Goal: Information Seeking & Learning: Learn about a topic

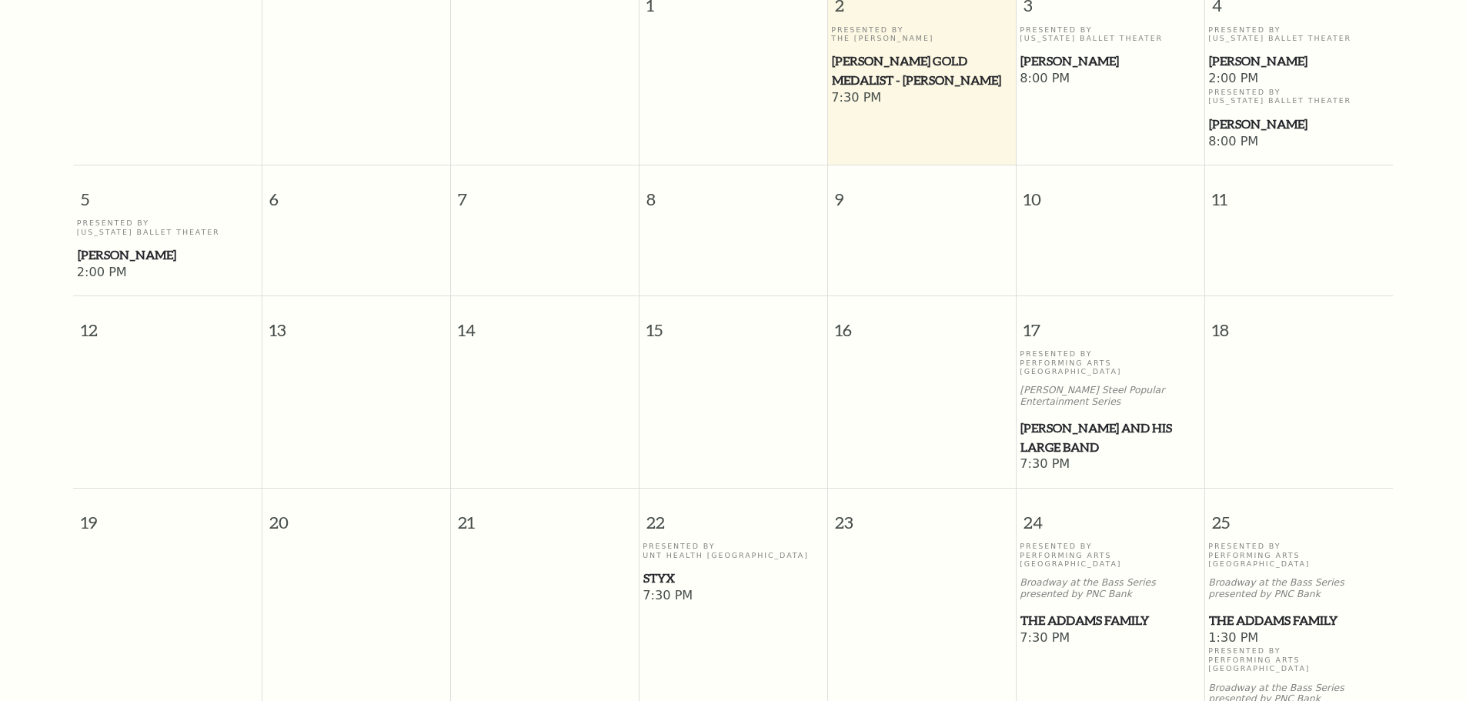
scroll to position [367, 0]
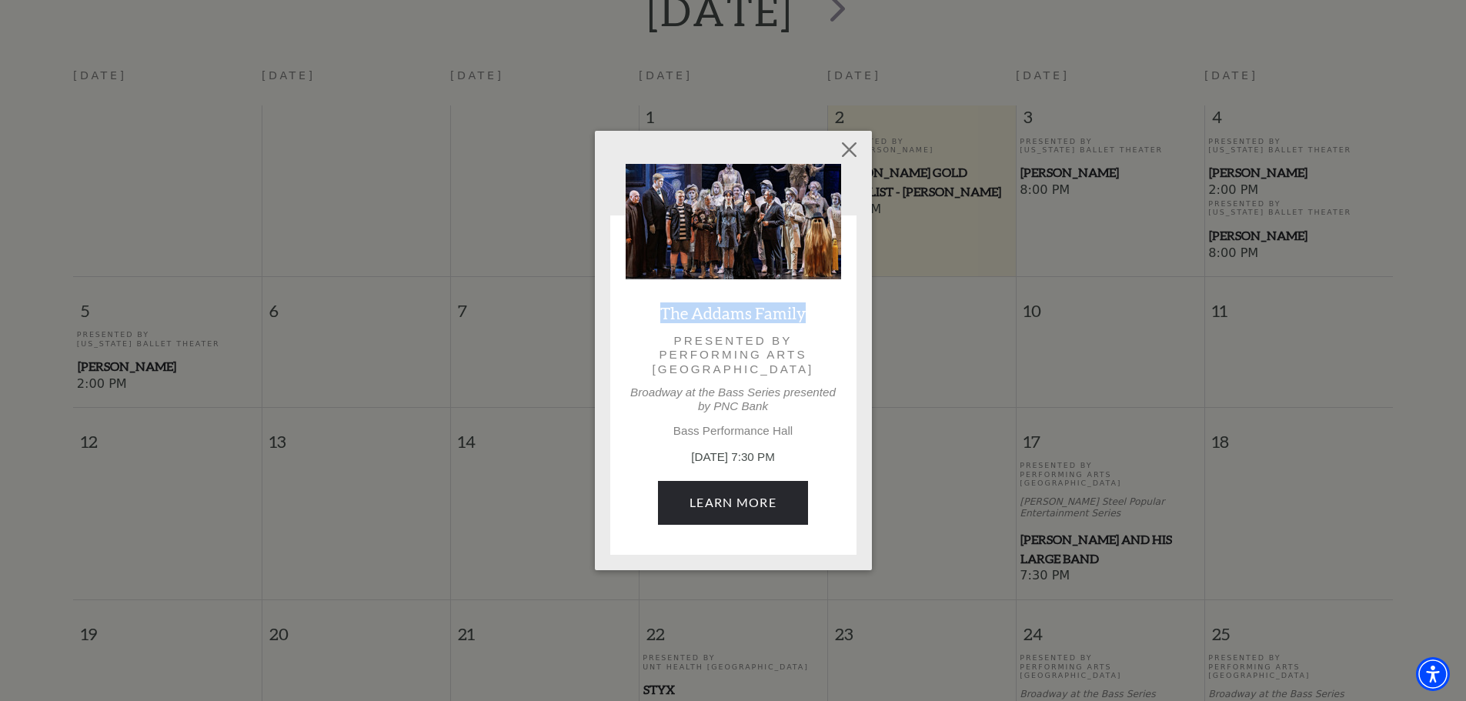
drag, startPoint x: 810, startPoint y: 314, endPoint x: 677, endPoint y: 297, distance: 135.0
click at [677, 297] on div "The Addams Family Presented by Performing Arts Fort Worth Broadway at the Bass …" at bounding box center [734, 352] width 216 height 376
copy link "The Addams Family"
click at [727, 497] on link "Learn More" at bounding box center [733, 502] width 150 height 43
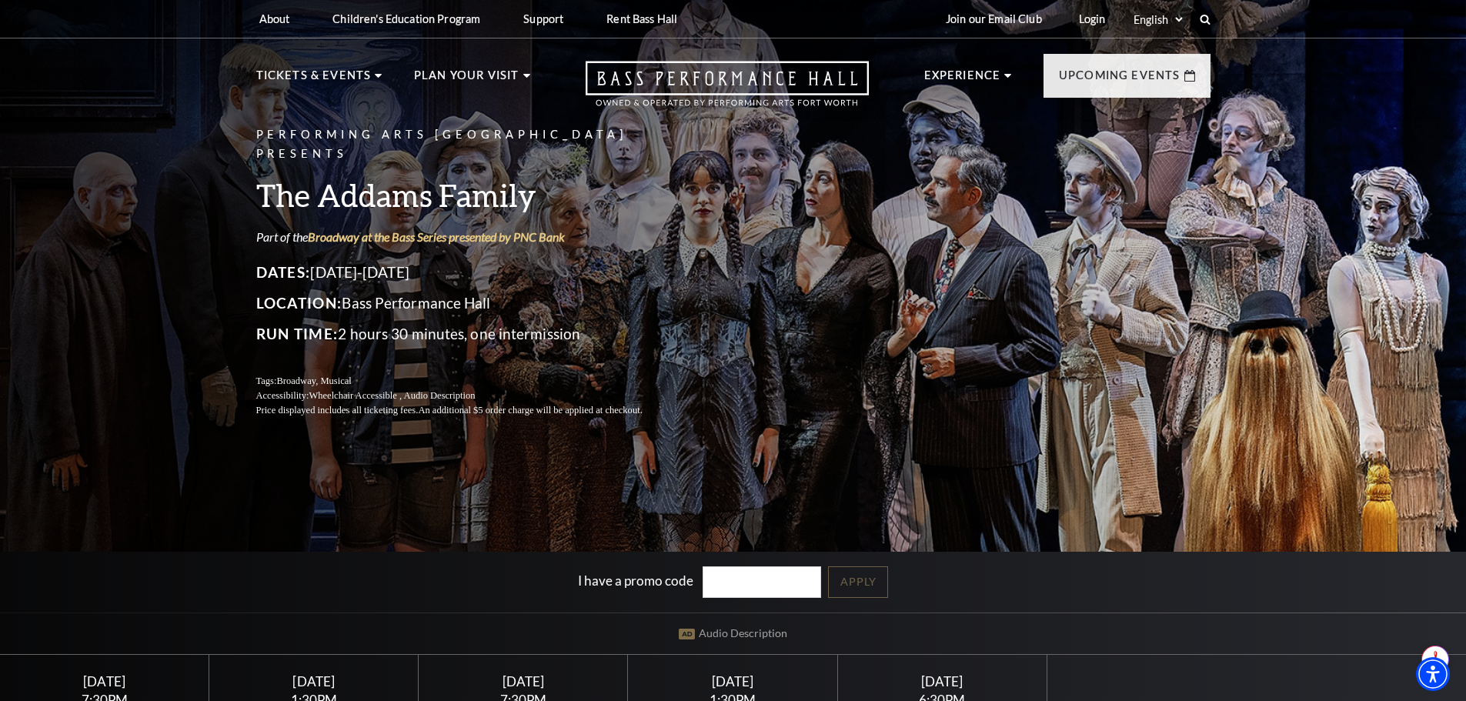
drag, startPoint x: 455, startPoint y: 254, endPoint x: 318, endPoint y: 257, distance: 137.0
click at [318, 260] on p "Dates: October 24-26, 2025" at bounding box center [467, 272] width 423 height 25
copy p "[DATE]-[DATE]"
click at [75, 452] on div "Performing Arts Fort Worth Presents The Addams Family Part of the Broadway at t…" at bounding box center [733, 405] width 1466 height 828
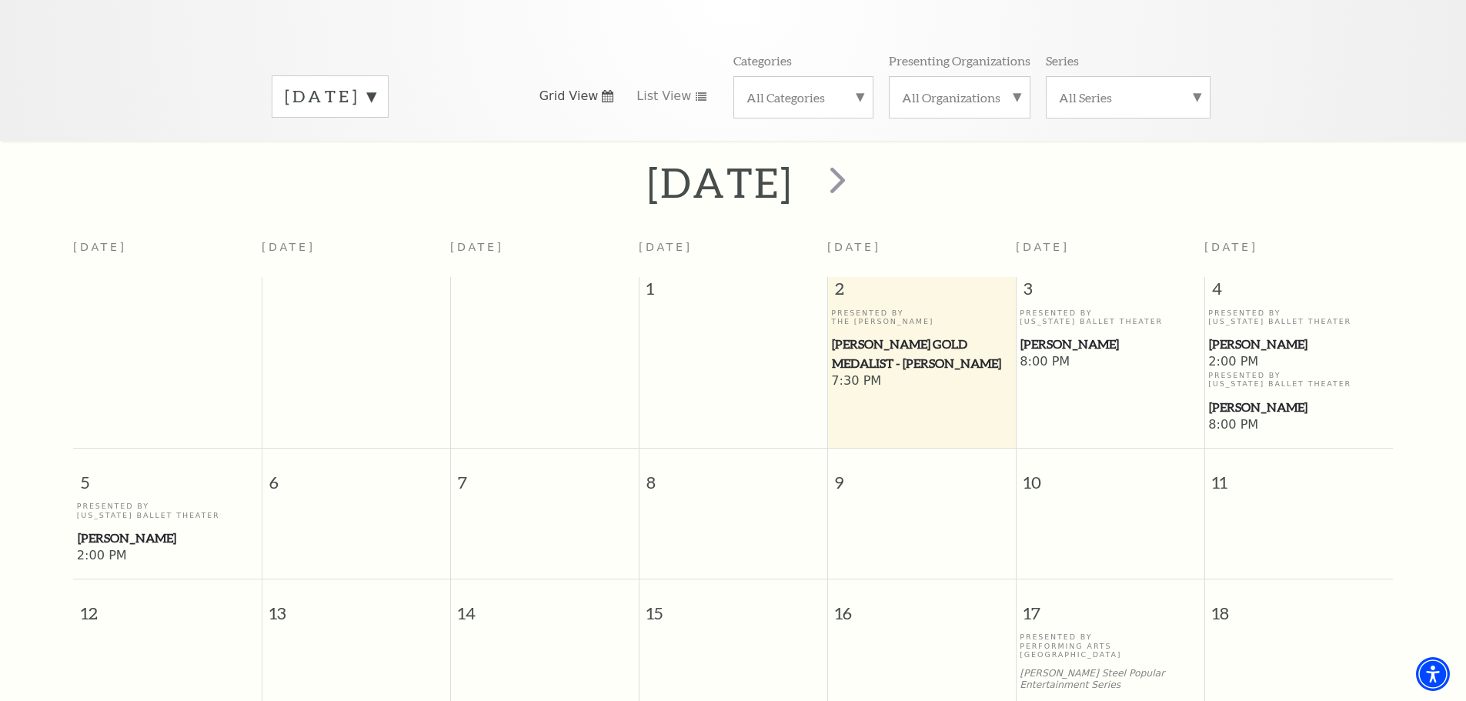
scroll to position [367, 0]
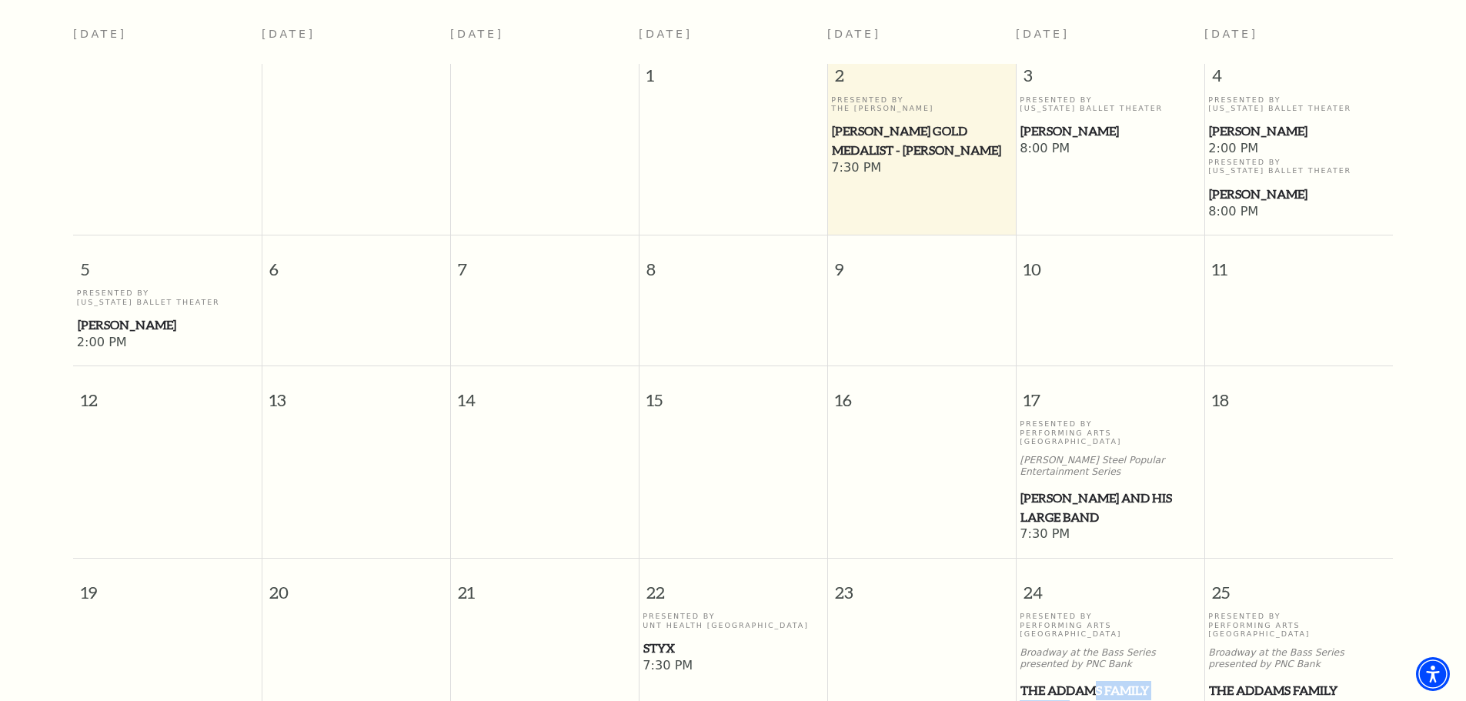
click at [1098, 681] on span "The Addams Family" at bounding box center [1110, 690] width 179 height 19
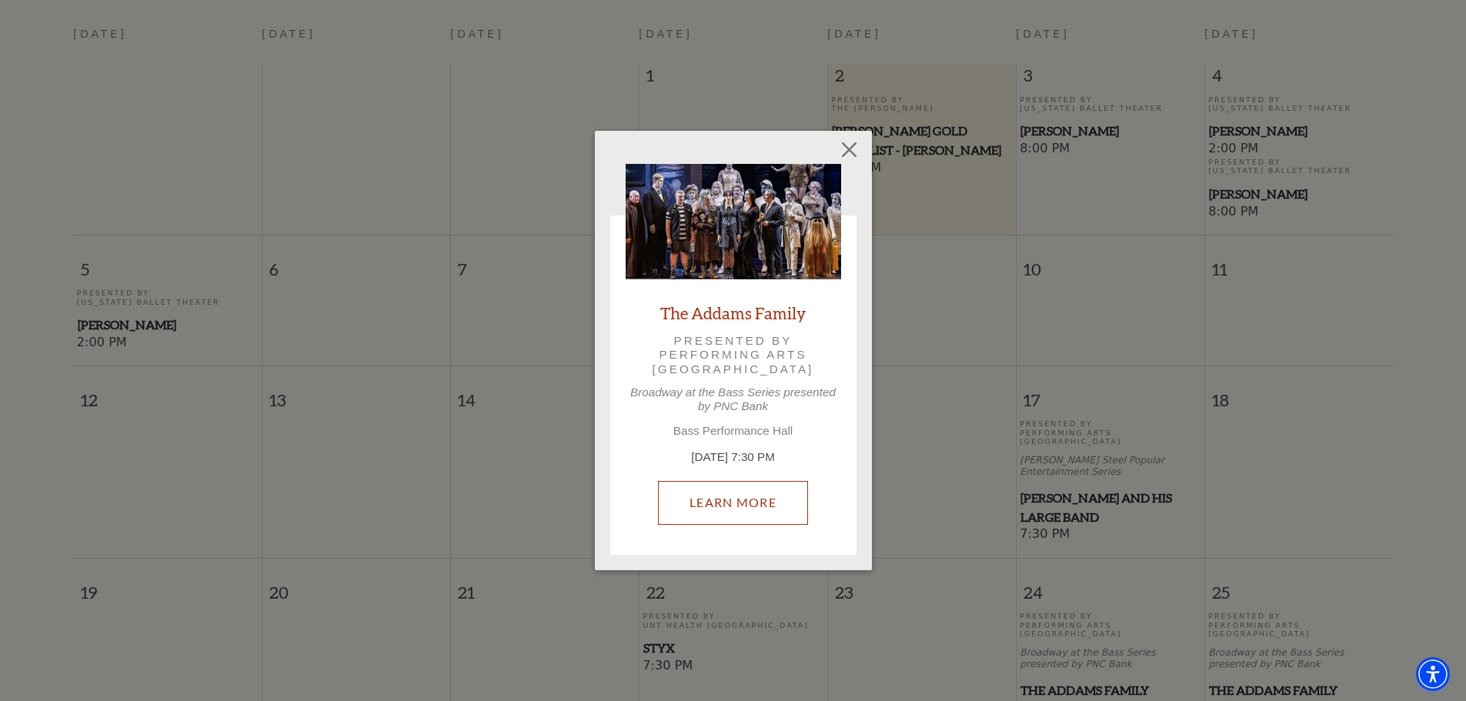
click at [754, 505] on link "Learn More" at bounding box center [733, 502] width 150 height 43
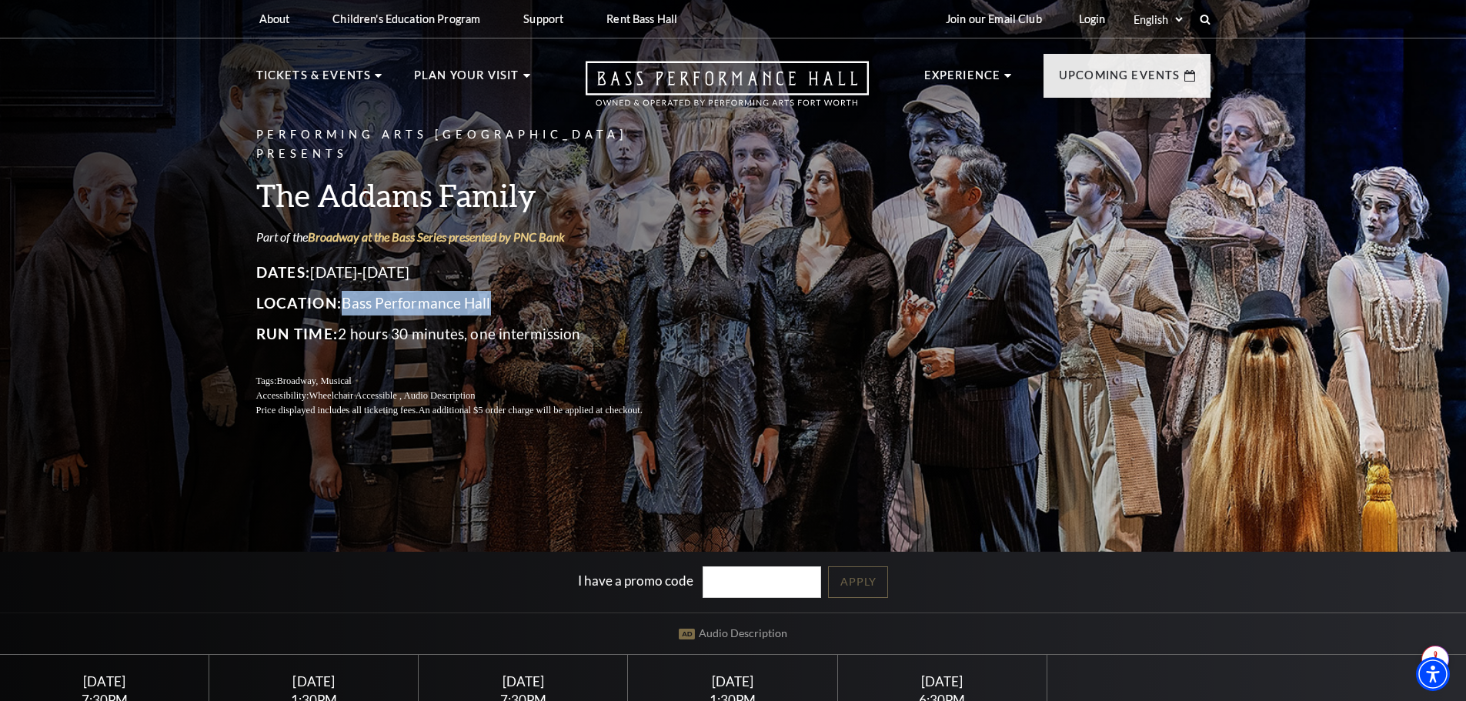
drag, startPoint x: 496, startPoint y: 282, endPoint x: 349, endPoint y: 286, distance: 147.8
click at [349, 291] on p "Location: Bass Performance Hall" at bounding box center [467, 303] width 423 height 25
copy p "Bass Performance Hall"
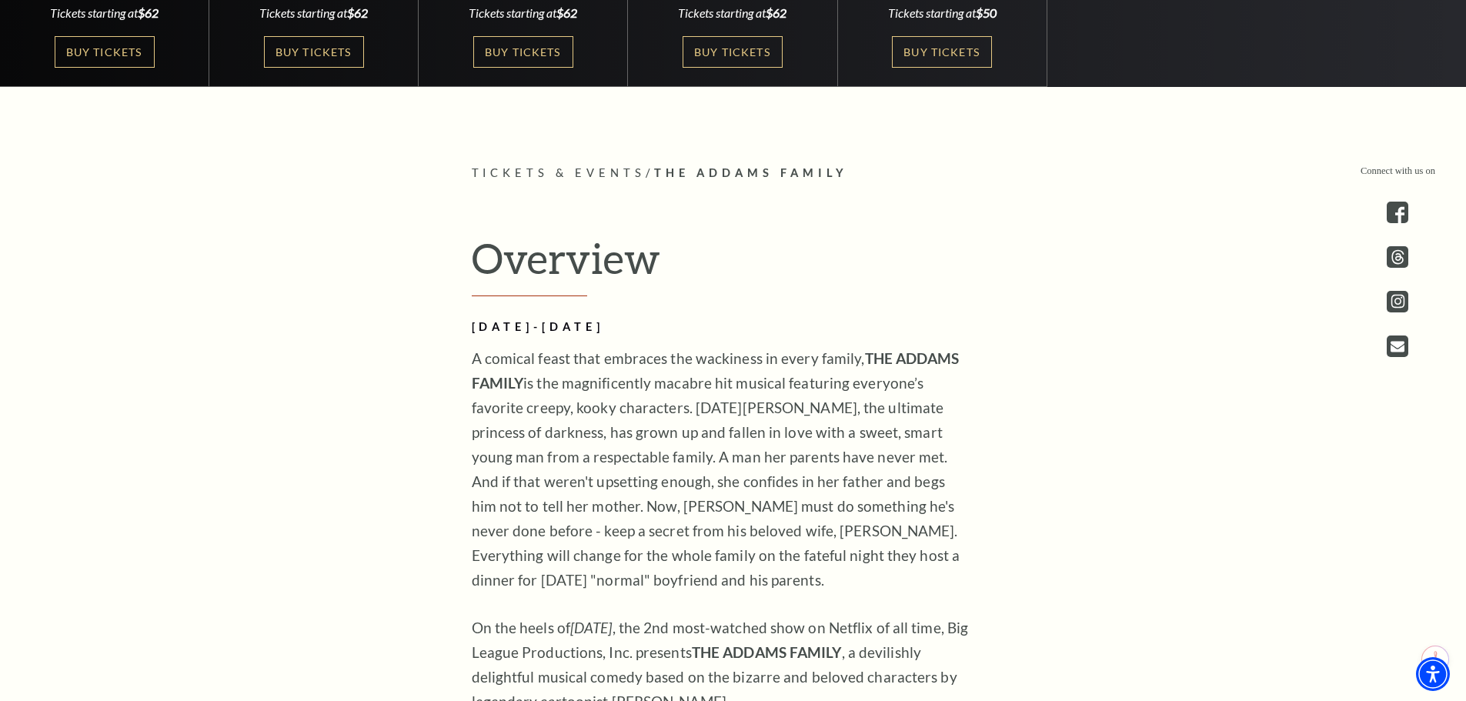
scroll to position [770, 0]
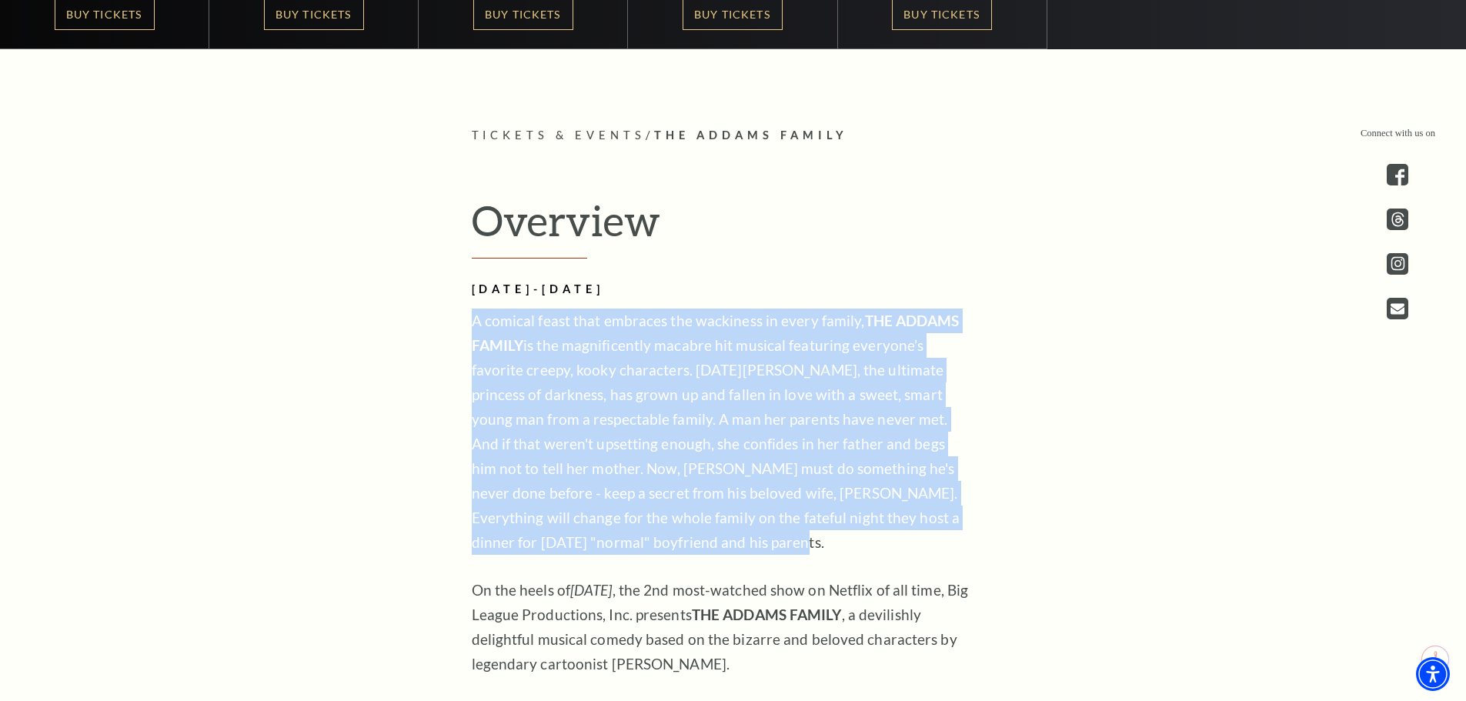
drag, startPoint x: 673, startPoint y: 546, endPoint x: 461, endPoint y: 313, distance: 315.0
click at [461, 313] on div "Overview OCTOBER 24-26, 2025 A comical feast that embraces the wackiness in eve…" at bounding box center [733, 519] width 554 height 647
copy p "A comical feast that embraces the wackiness in every family, THE ADDAMS FAMILY …"
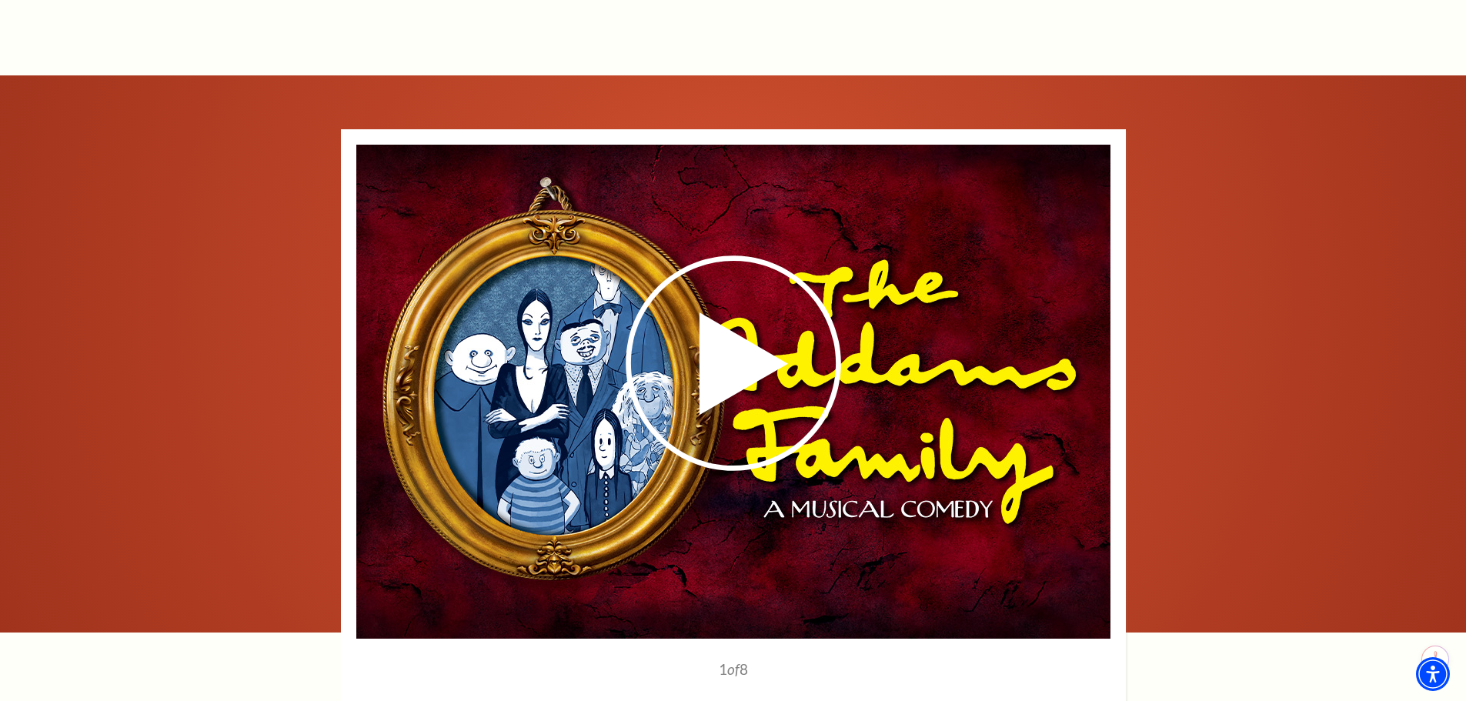
scroll to position [1924, 0]
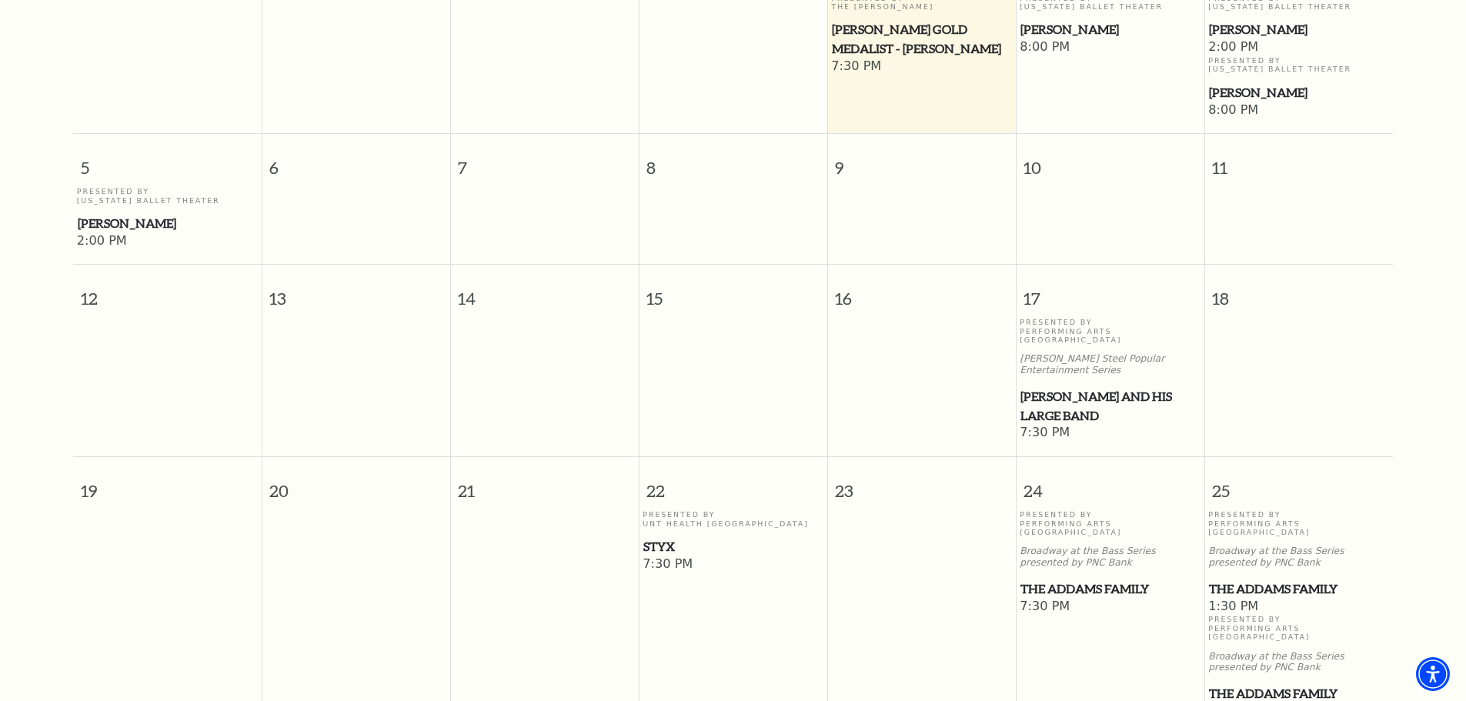
scroll to position [521, 0]
